Goal: Information Seeking & Learning: Check status

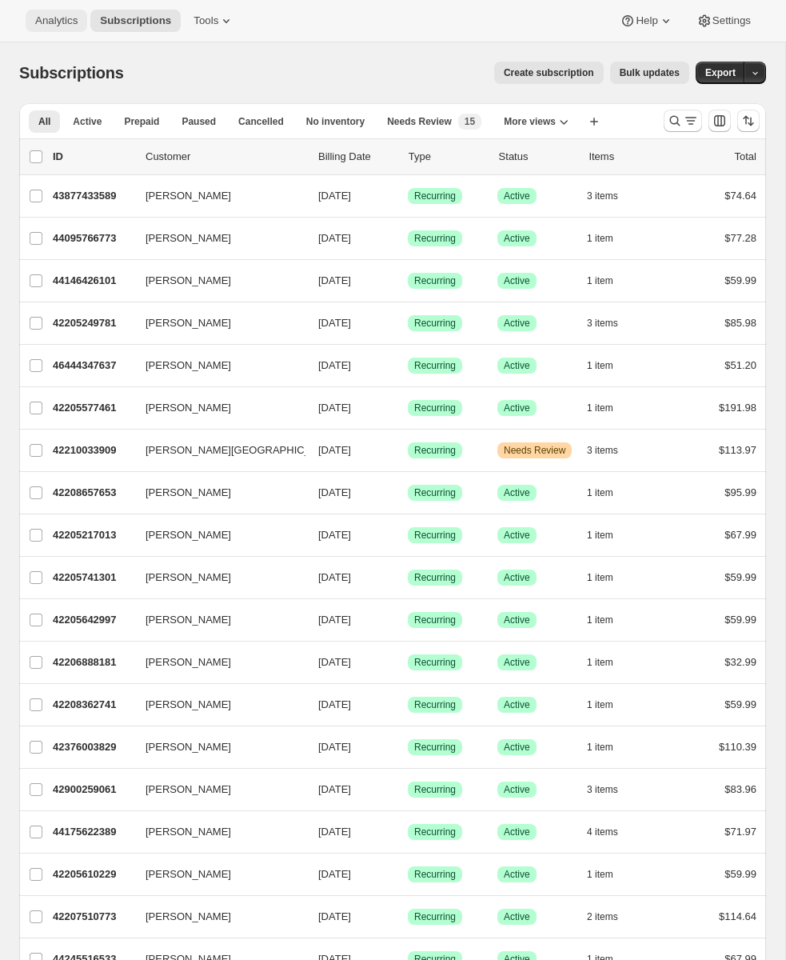
click at [63, 28] on button "Analytics" at bounding box center [57, 21] width 62 height 22
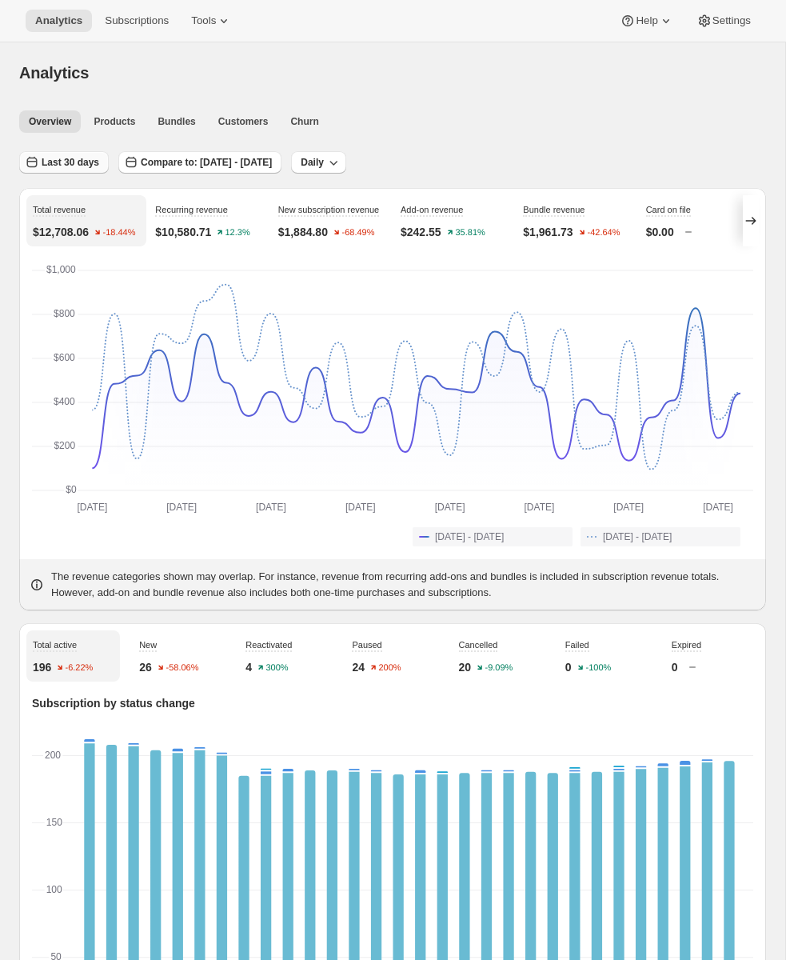
click at [86, 167] on span "Last 30 days" at bounding box center [71, 162] width 58 height 13
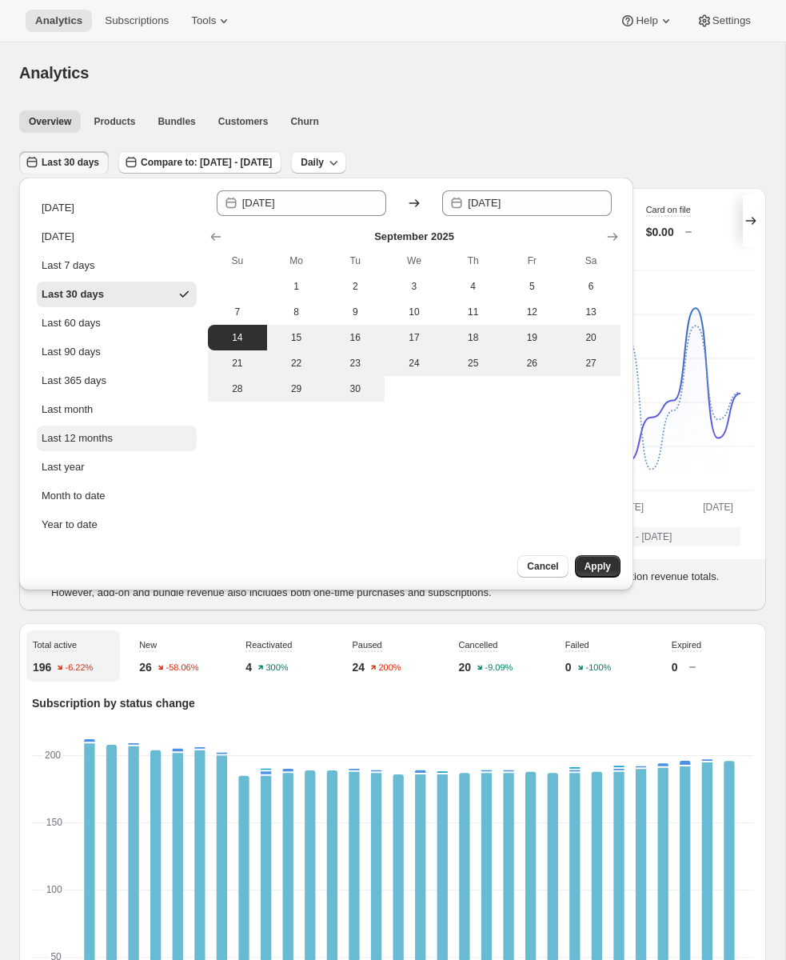
click at [102, 440] on div "Last 12 months" at bounding box center [77, 438] width 71 height 16
type input "[DATE]"
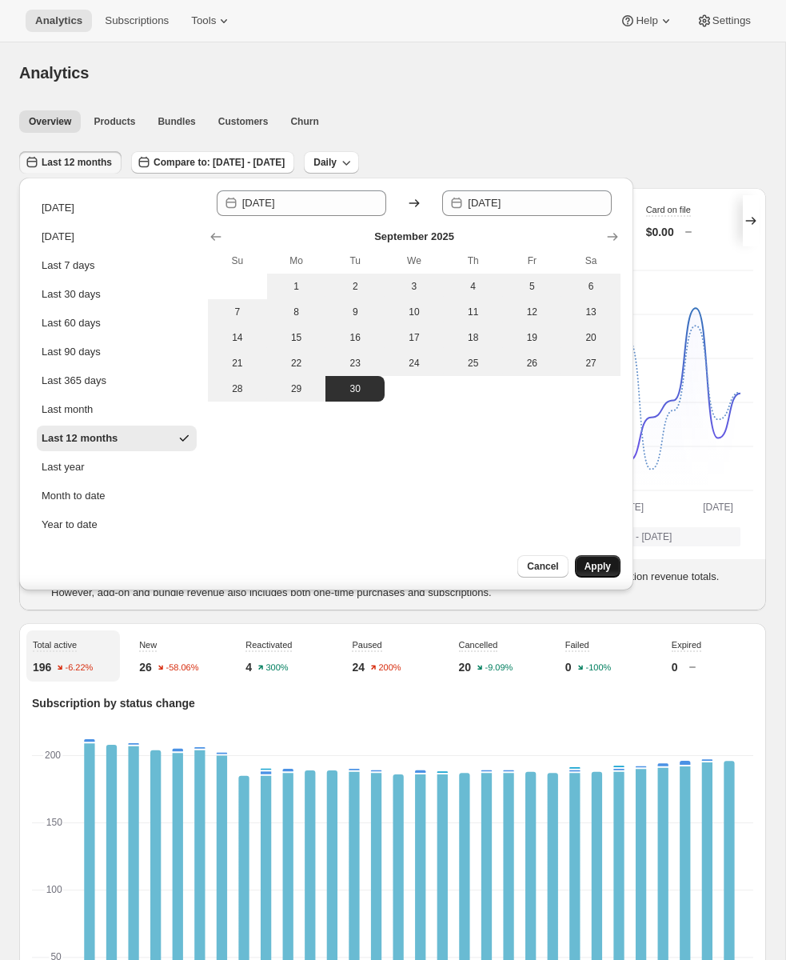
click at [608, 574] on button "Apply" at bounding box center [598, 566] width 46 height 22
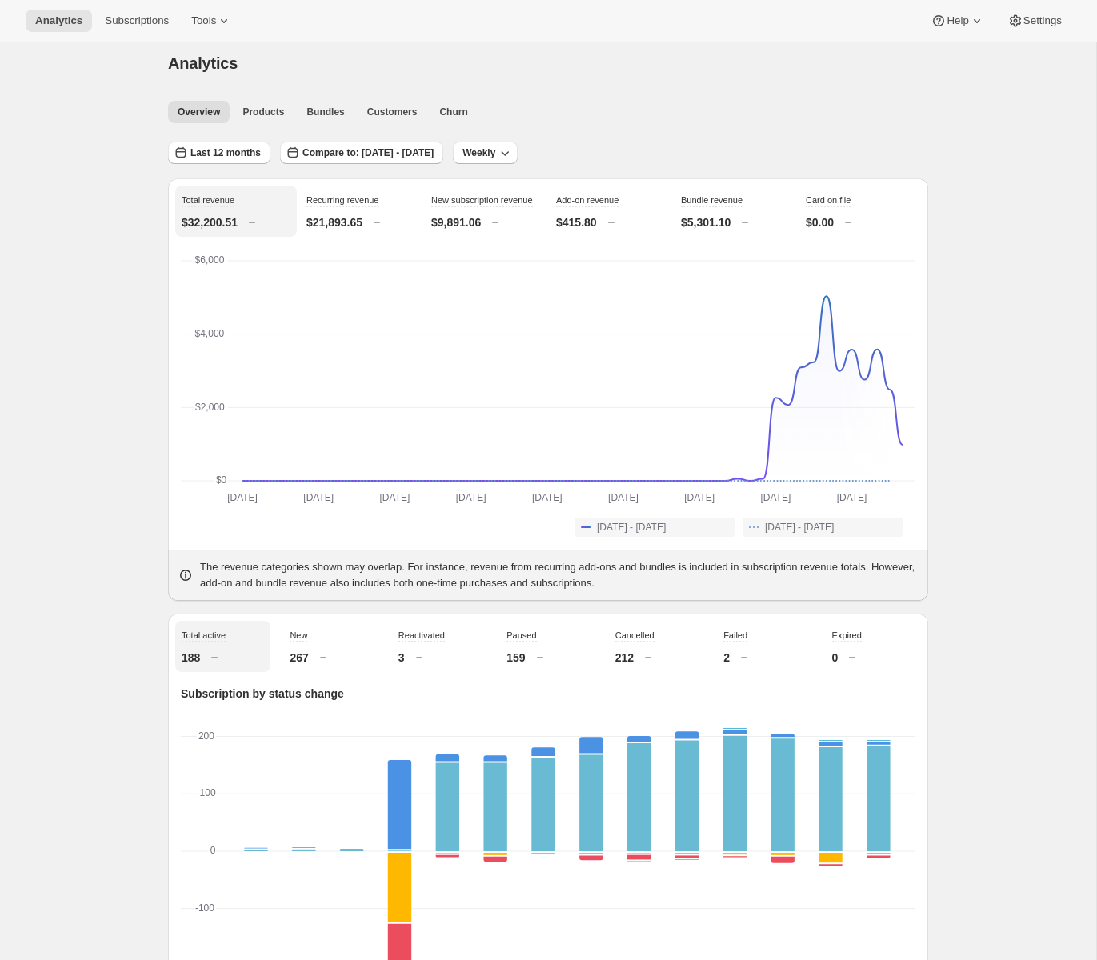
scroll to position [7, 0]
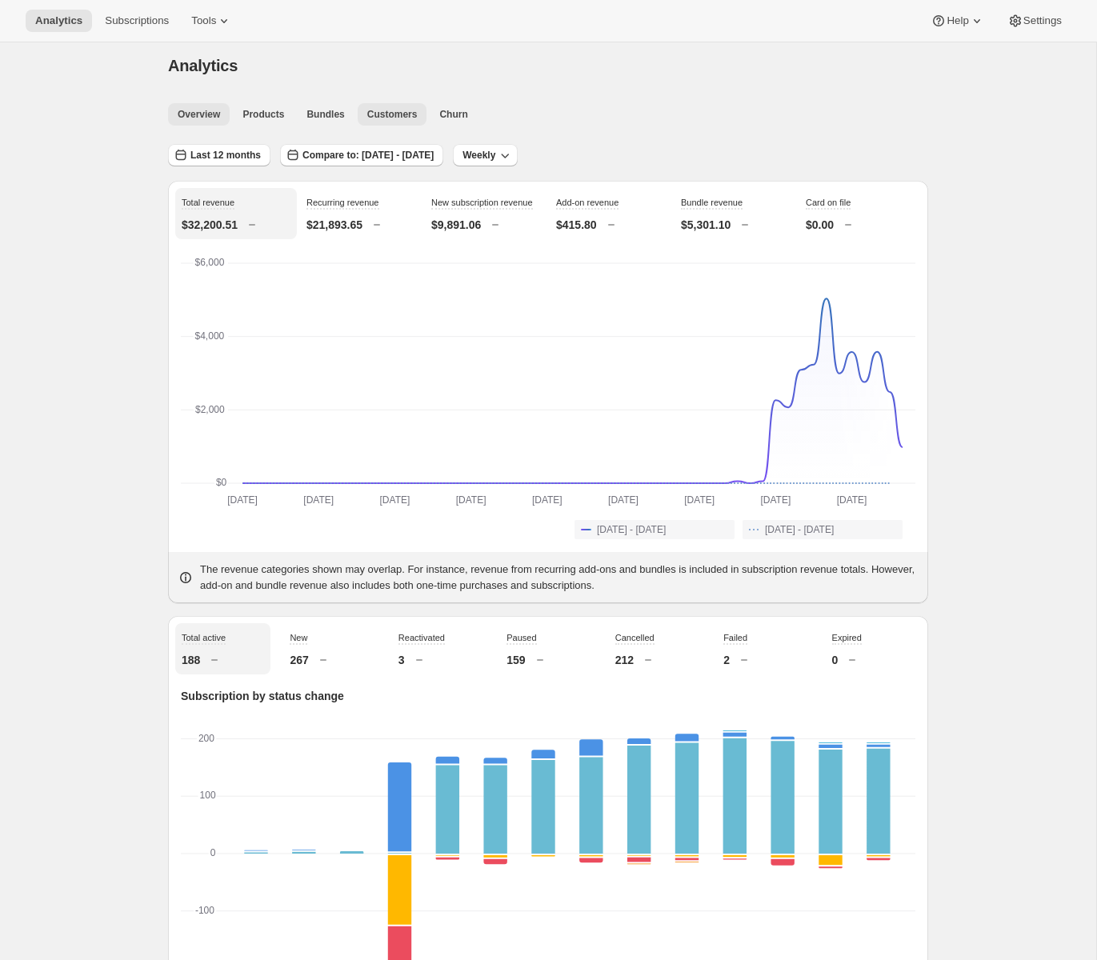
click at [381, 114] on span "Customers" at bounding box center [392, 114] width 50 height 13
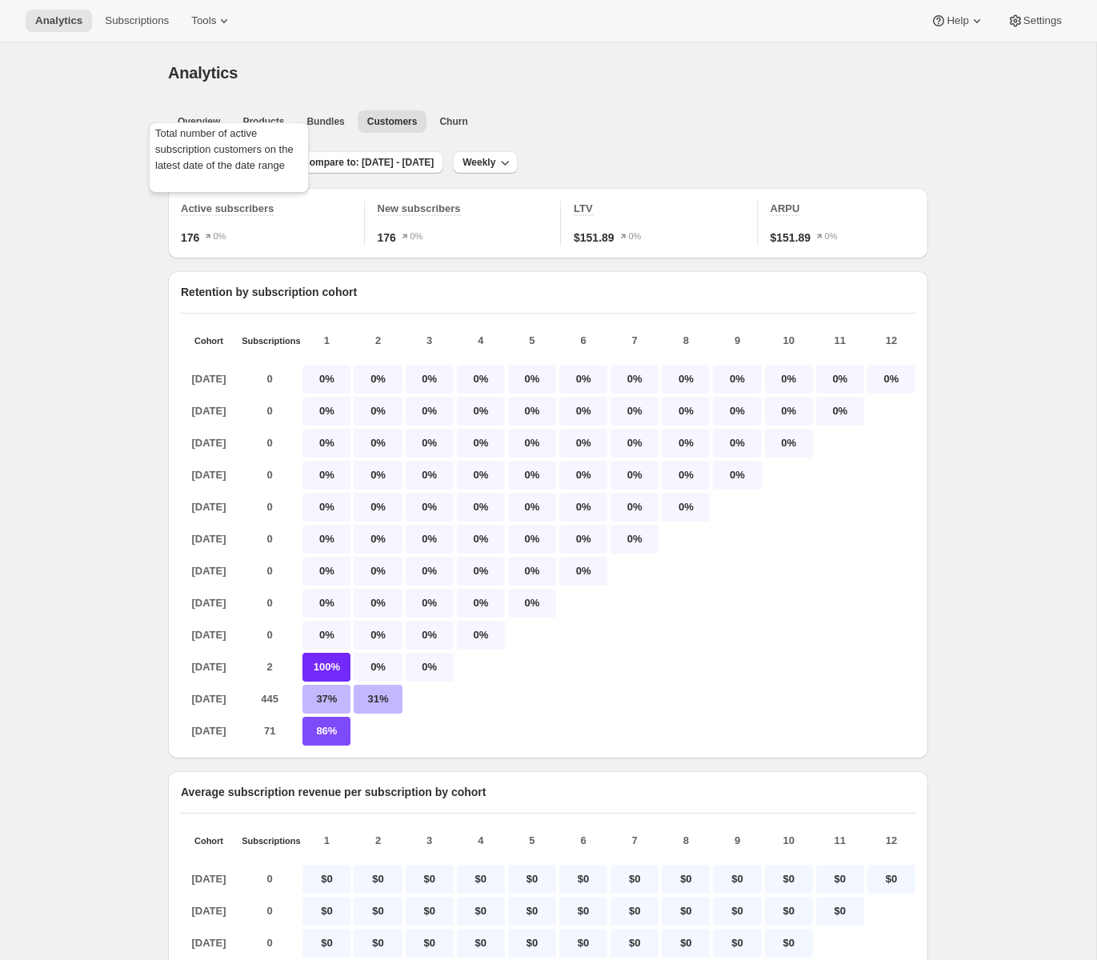
click at [212, 152] on div "Total number of active subscription customers on the latest date of the date ra…" at bounding box center [229, 160] width 166 height 83
click at [255, 164] on span "Last 12 months" at bounding box center [225, 162] width 70 height 13
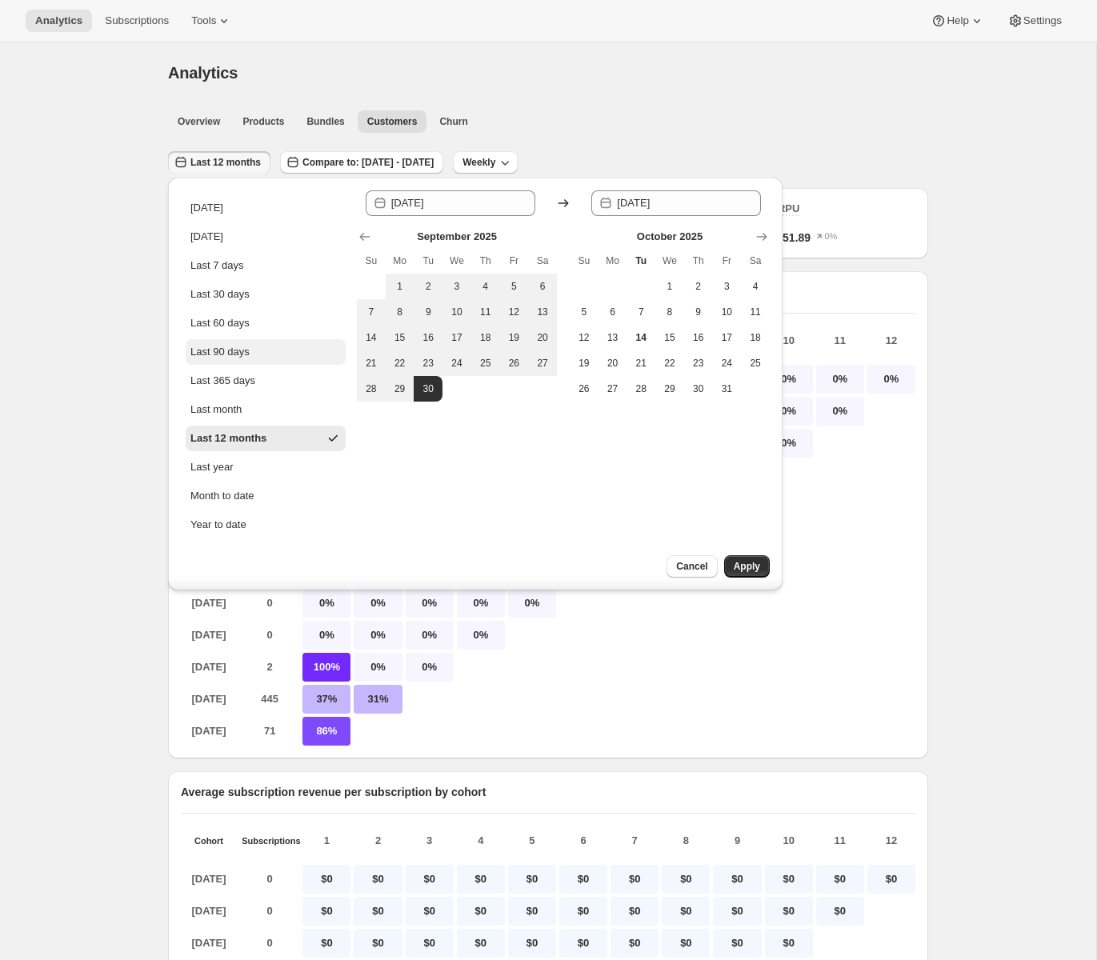
click at [222, 363] on button "Last 90 days" at bounding box center [266, 352] width 160 height 26
type input "[DATE]"
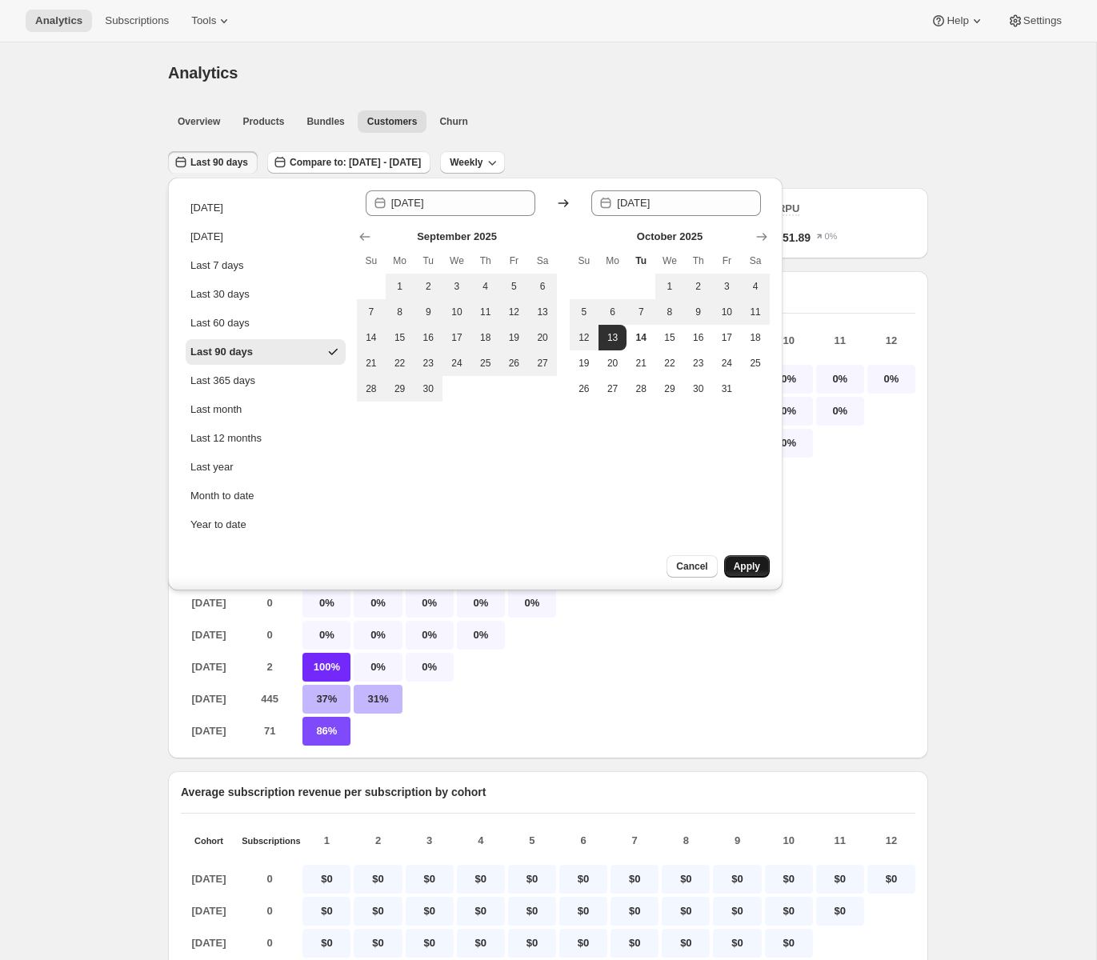
click at [755, 567] on span "Apply" at bounding box center [746, 566] width 26 height 13
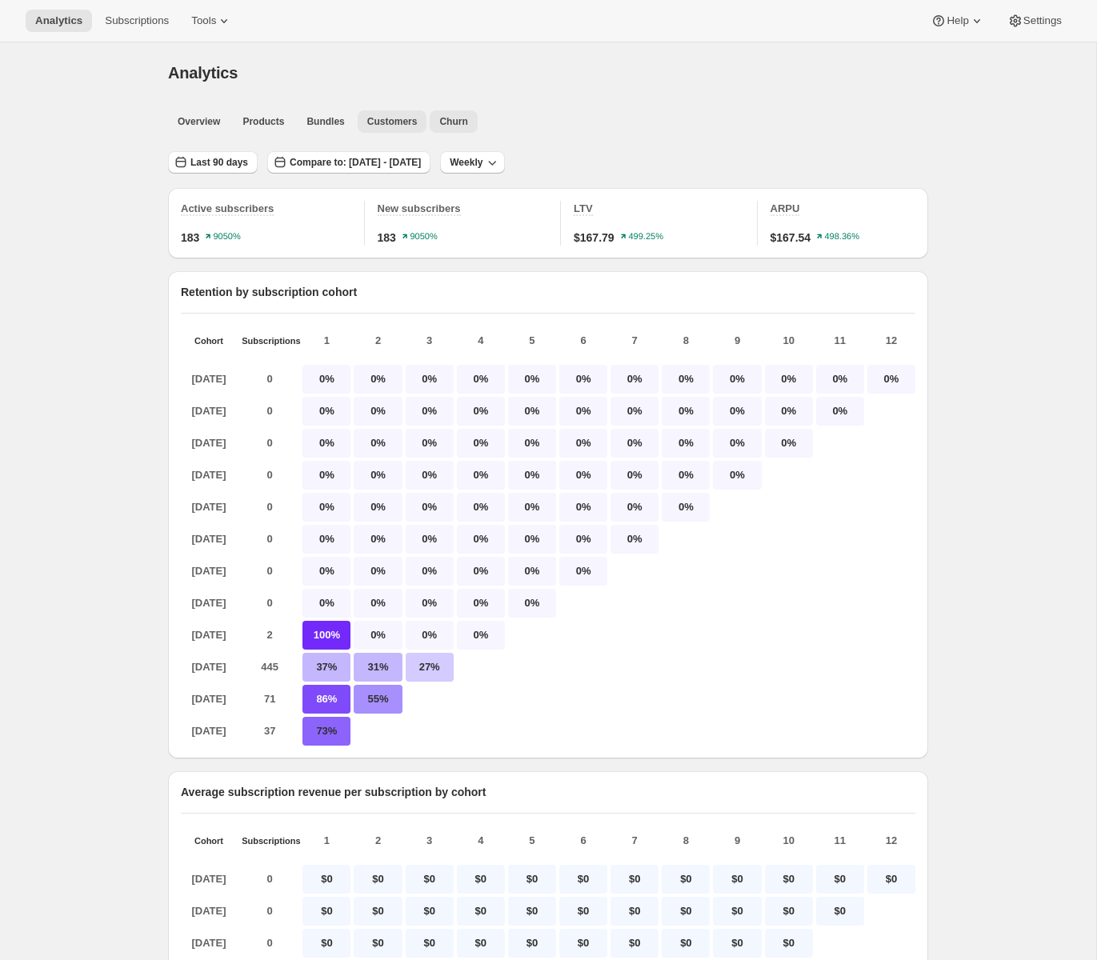
click at [454, 118] on span "Churn" at bounding box center [453, 121] width 28 height 13
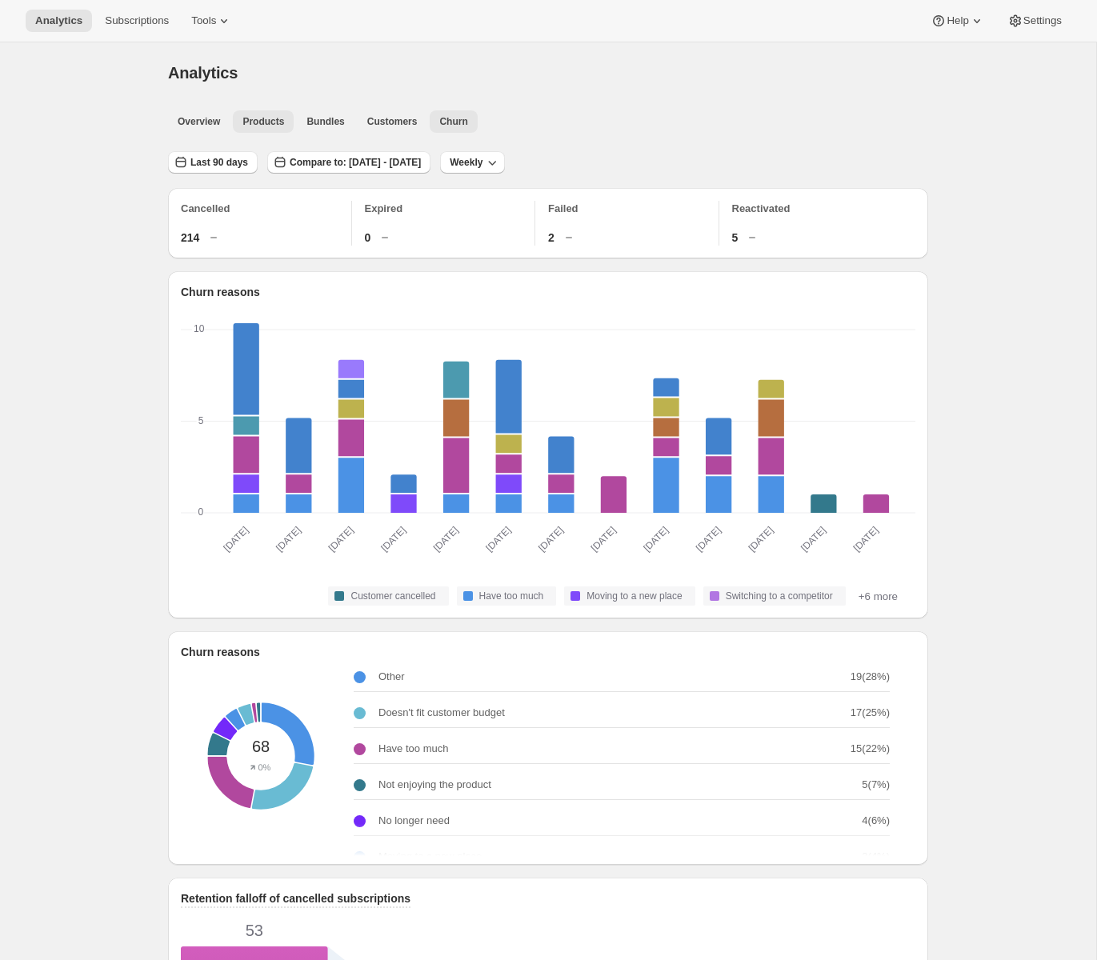
click at [274, 122] on span "Products" at bounding box center [263, 121] width 42 height 13
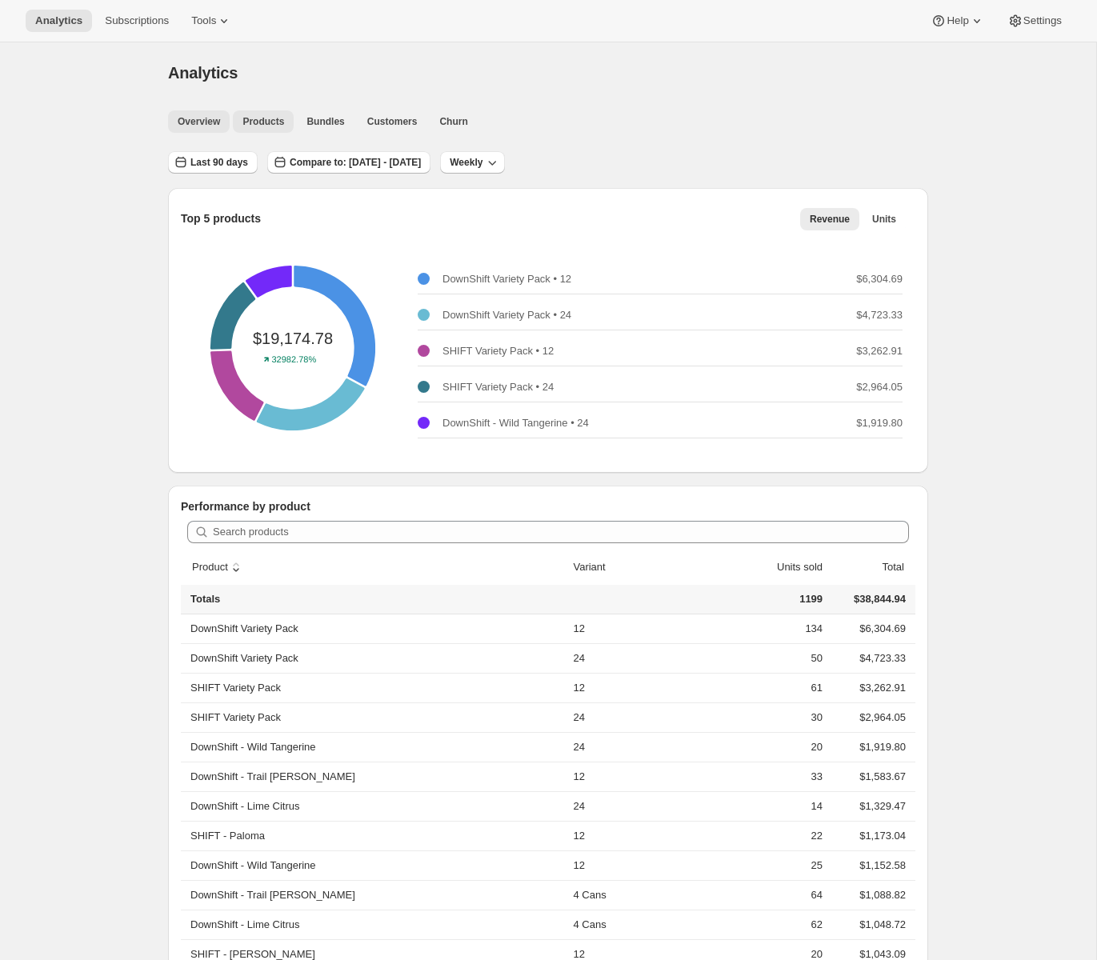
click at [188, 126] on span "Overview" at bounding box center [199, 121] width 42 height 13
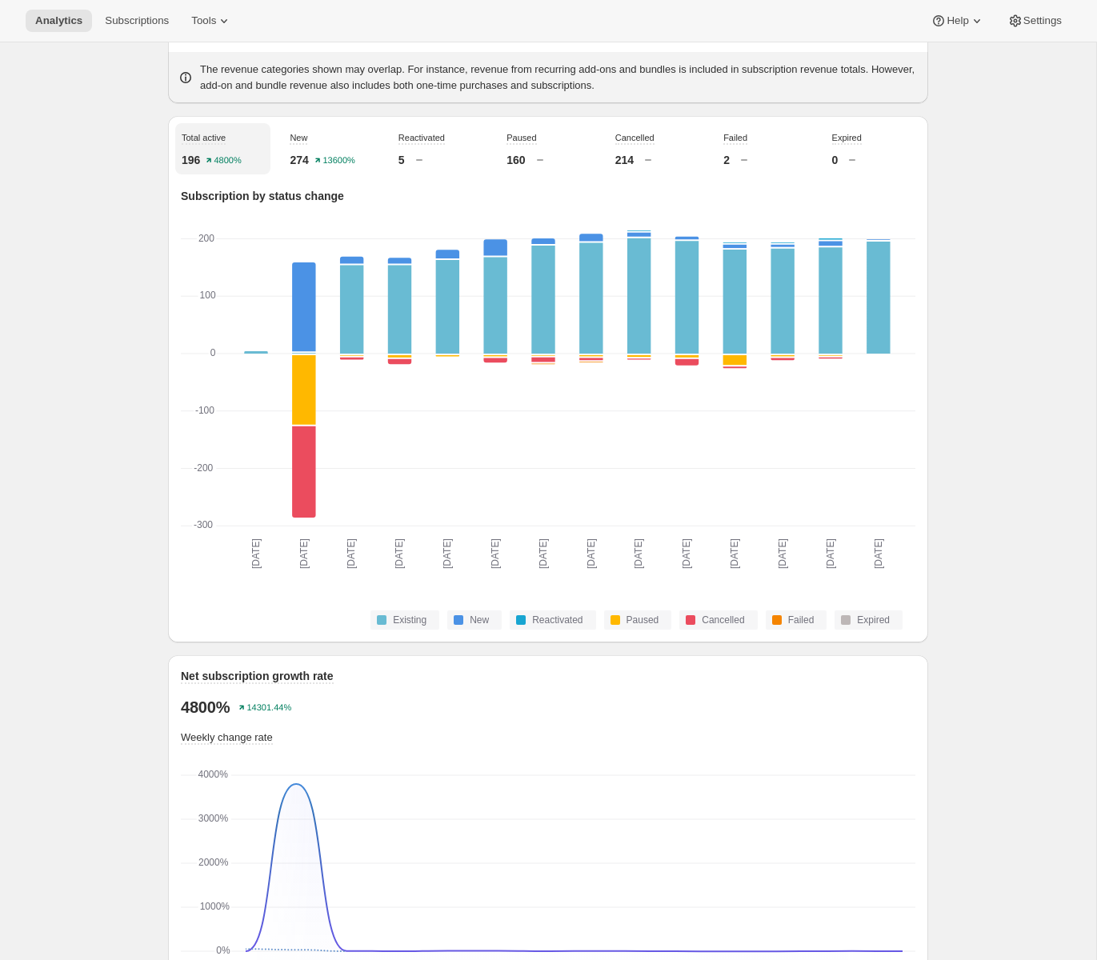
scroll to position [572, 0]
